Goal: Find specific page/section: Find specific page/section

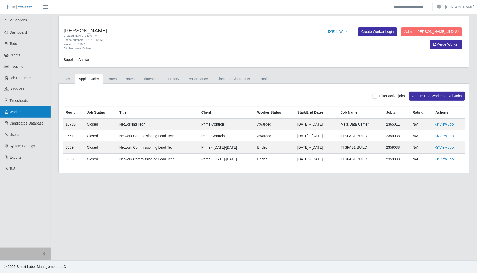
click at [19, 111] on span "Workers" at bounding box center [16, 112] width 13 height 4
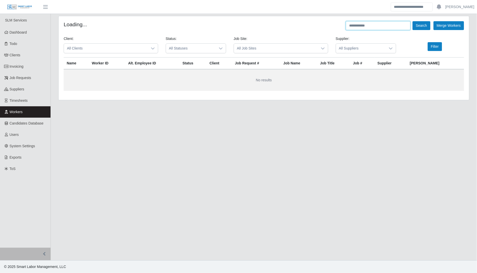
drag, startPoint x: 398, startPoint y: 27, endPoint x: 396, endPoint y: 30, distance: 3.6
click at [396, 30] on input "text" at bounding box center [378, 25] width 65 height 9
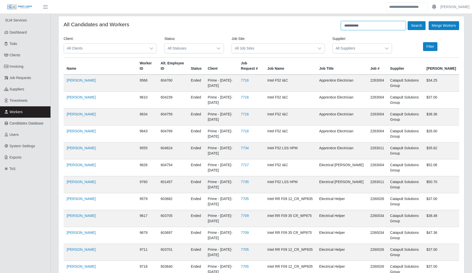
type input "**********"
click at [408, 21] on button "Search" at bounding box center [417, 25] width 18 height 9
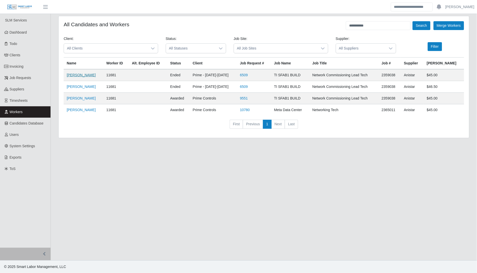
click at [83, 74] on link "Vince Vough" at bounding box center [81, 75] width 29 height 4
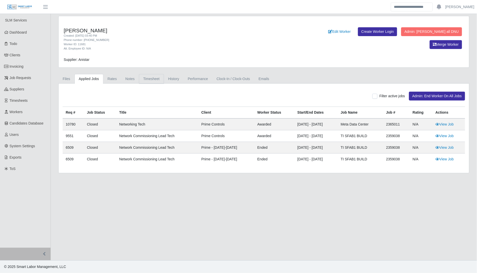
click at [151, 80] on link "Timesheet" at bounding box center [151, 79] width 25 height 10
